Goal: Information Seeking & Learning: Learn about a topic

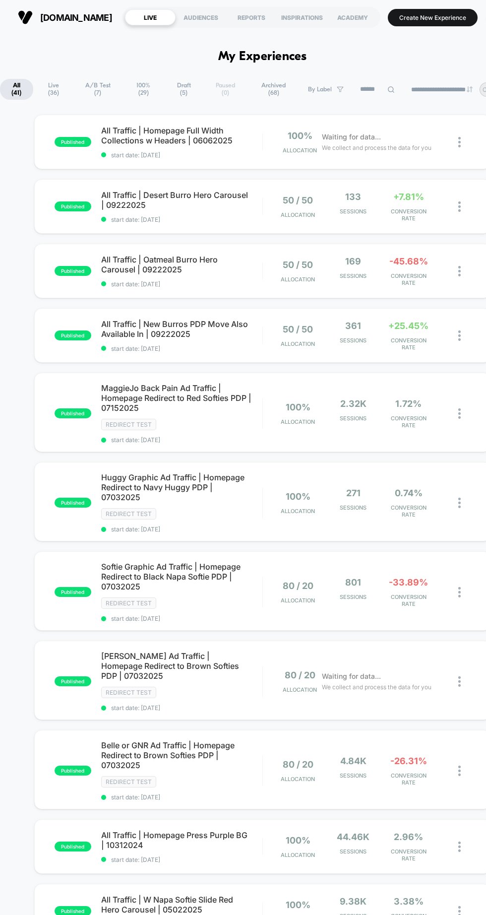
click at [207, 335] on span "All Traffic | New Burros PDP Move Also Available In | 09222025" at bounding box center [181, 329] width 161 height 20
click at [209, 260] on span "All Traffic | Oatmeal Burro Hero Carousel | 09222025" at bounding box center [181, 264] width 161 height 20
click at [234, 199] on span "All Traffic | Desert Burro Hero Carousel | 09222025" at bounding box center [181, 200] width 161 height 20
click at [221, 342] on div "All Traffic | New Burros PDP Move Also Available In | 09222025 start date: [DAT…" at bounding box center [181, 335] width 161 height 33
click at [221, 268] on span "All Traffic | Oatmeal Burro Hero Carousel | 09222025" at bounding box center [181, 264] width 161 height 20
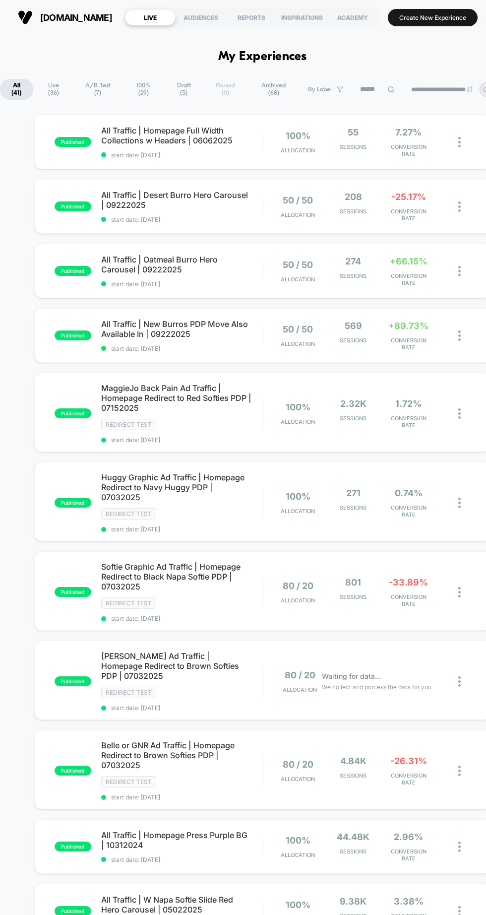
click at [238, 208] on span "All Traffic | Desert Burro Hero Carousel | 09222025" at bounding box center [181, 200] width 161 height 20
